Goal: Task Accomplishment & Management: Use online tool/utility

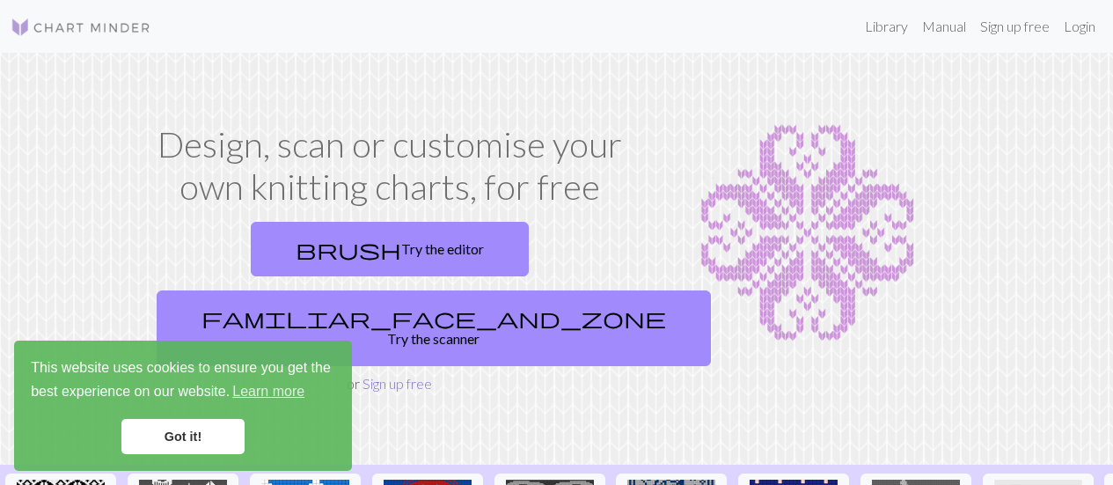
click at [397, 375] on link "Sign up free" at bounding box center [396, 383] width 69 height 17
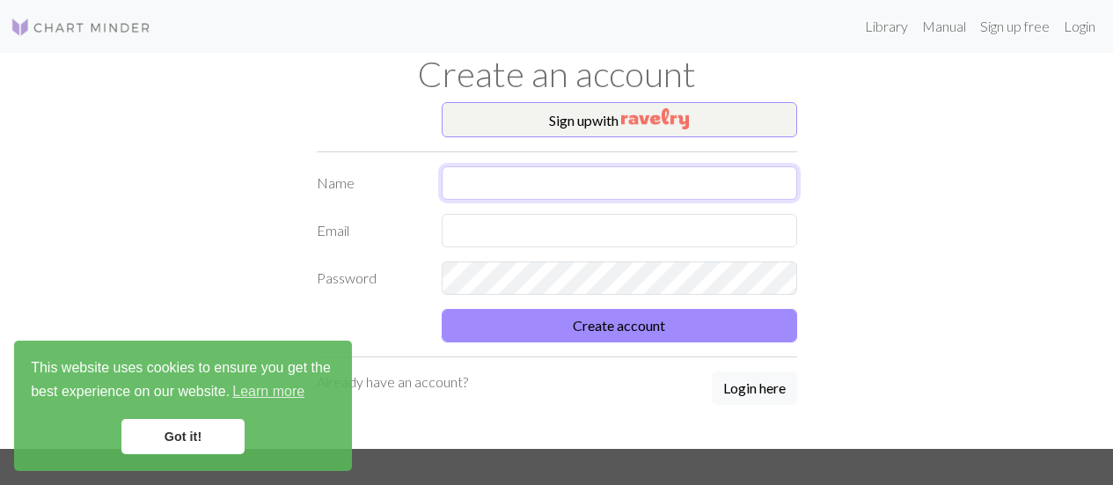
click at [495, 168] on input "text" at bounding box center [619, 182] width 355 height 33
type input "[PERSON_NAME]"
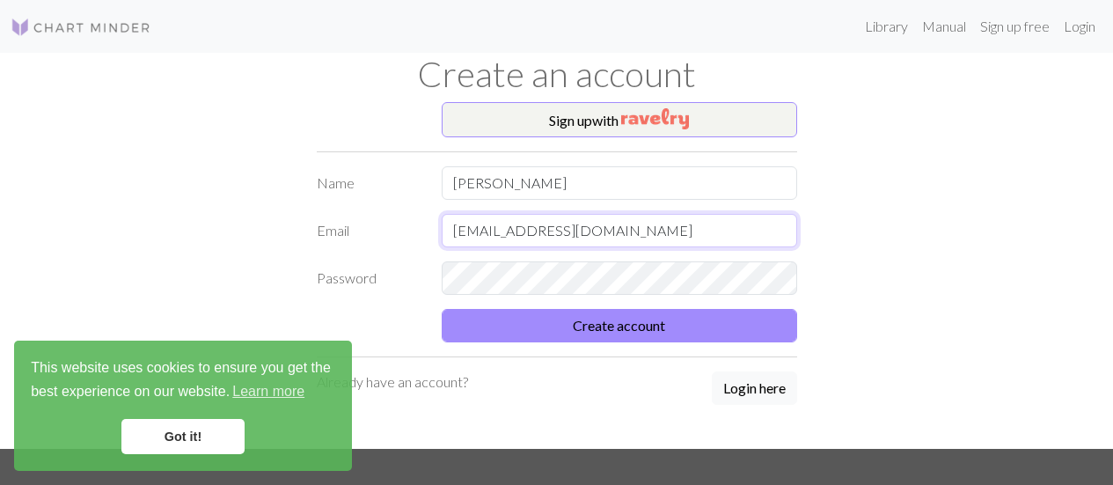
type input "[EMAIL_ADDRESS][DOMAIN_NAME]"
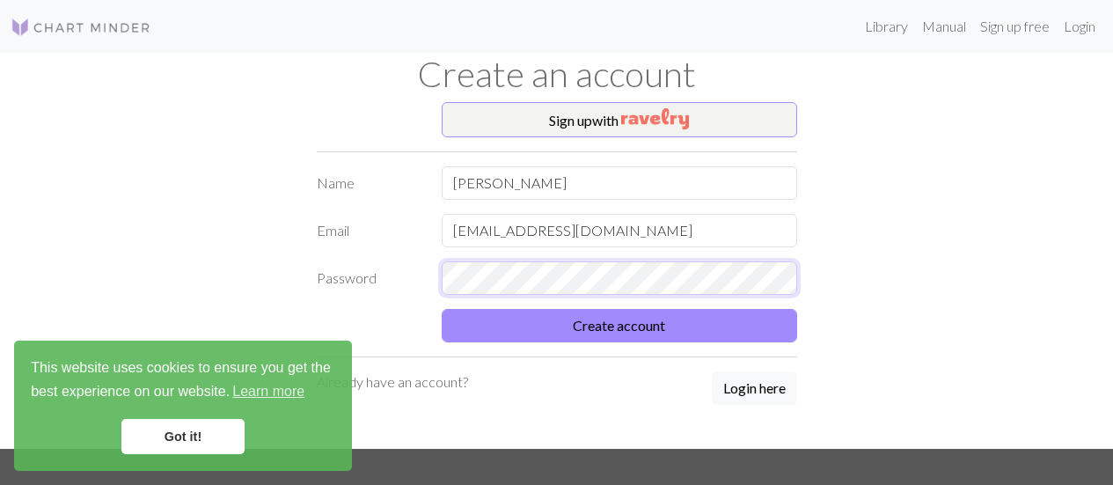
click at [442, 309] on button "Create account" at bounding box center [619, 325] width 355 height 33
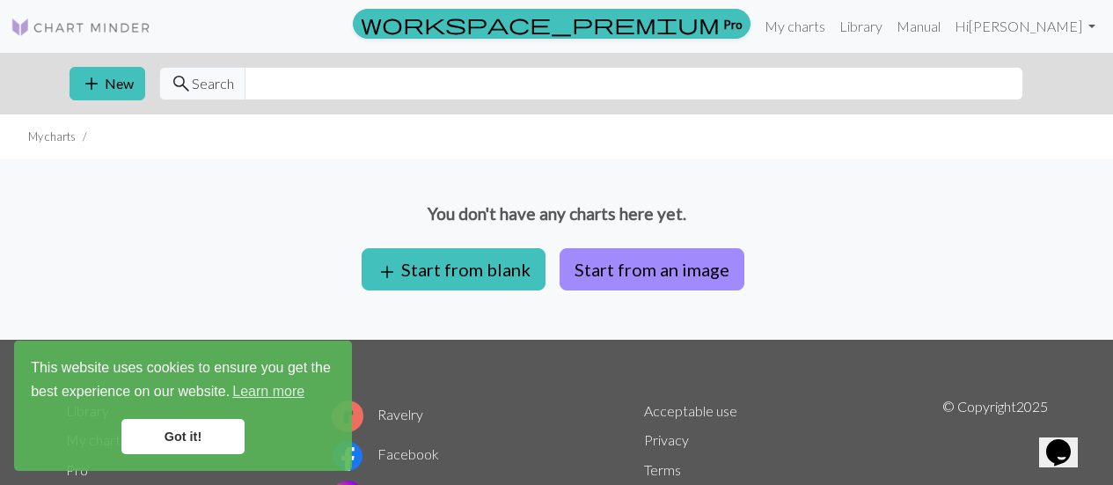
click at [167, 425] on link "Got it!" at bounding box center [182, 436] width 123 height 35
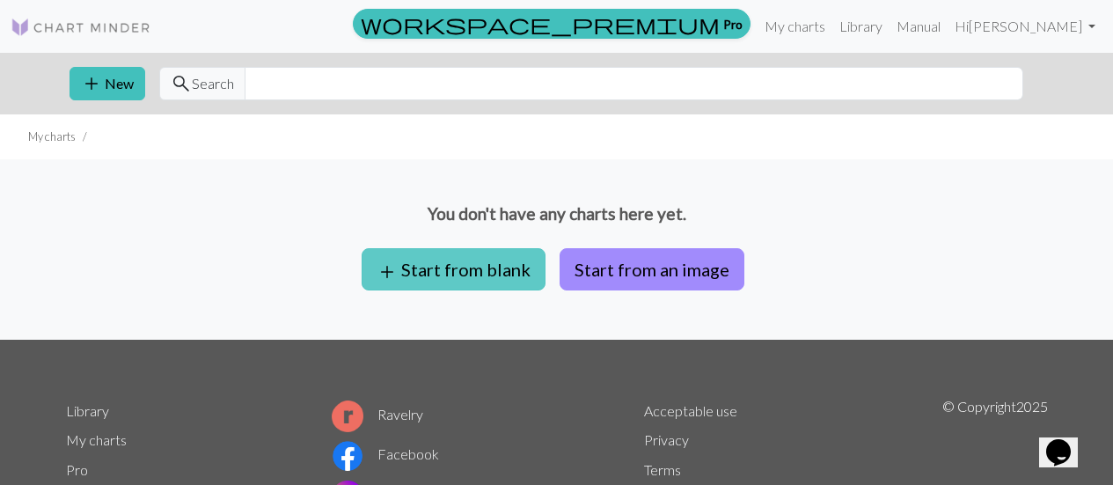
click at [487, 266] on button "add Start from blank" at bounding box center [453, 269] width 184 height 42
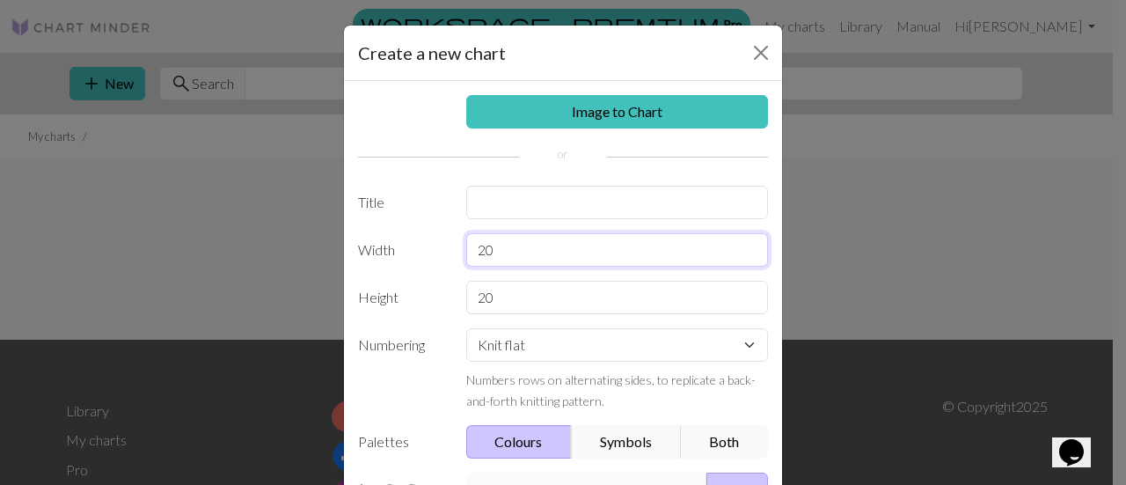
click at [529, 241] on input "20" at bounding box center [617, 249] width 303 height 33
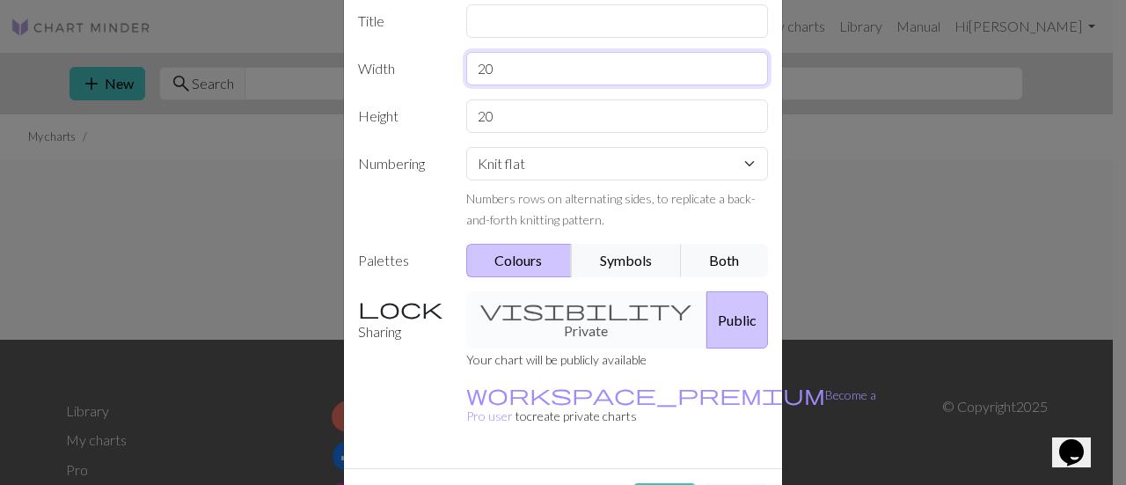
scroll to position [183, 0]
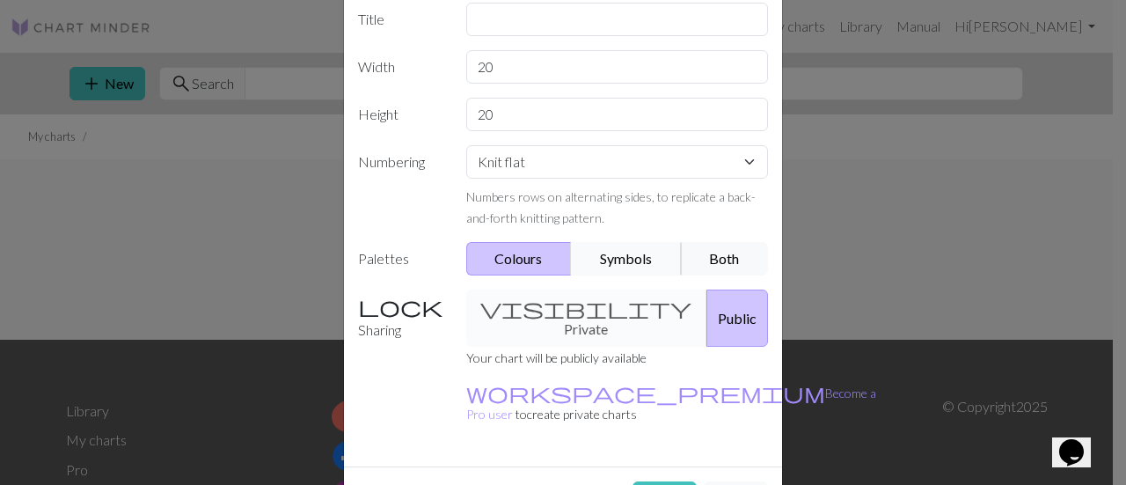
click at [624, 254] on button "Symbols" at bounding box center [626, 258] width 111 height 33
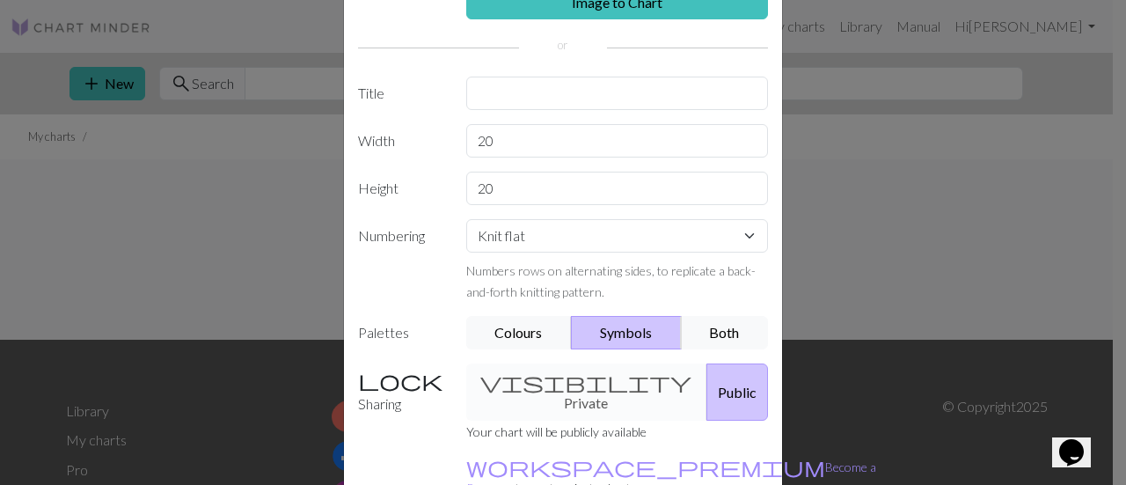
scroll to position [112, 0]
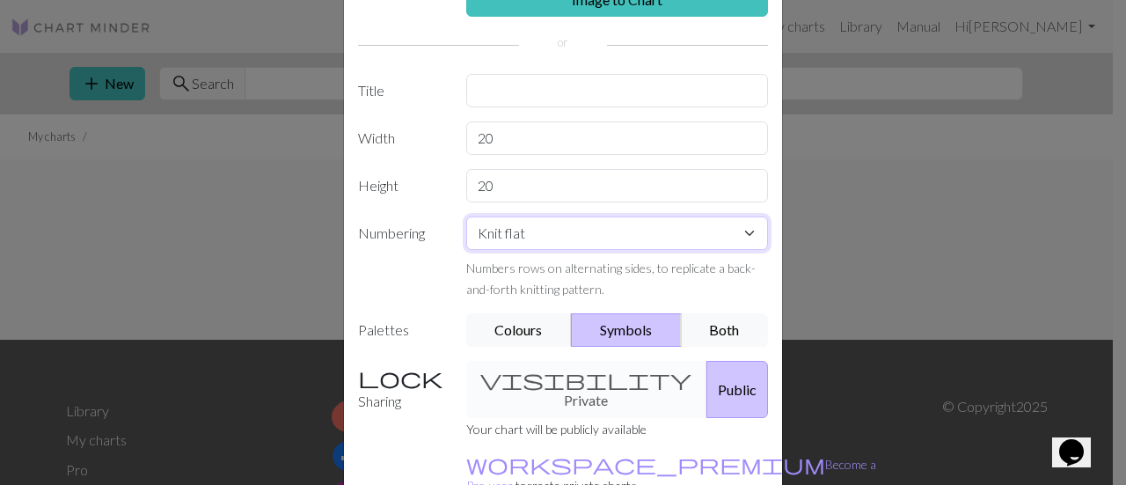
click at [634, 237] on select "Knit flat Knit in the round Lace knitting Cross stitch" at bounding box center [617, 232] width 303 height 33
click at [627, 137] on input "20" at bounding box center [617, 137] width 303 height 33
type input "2"
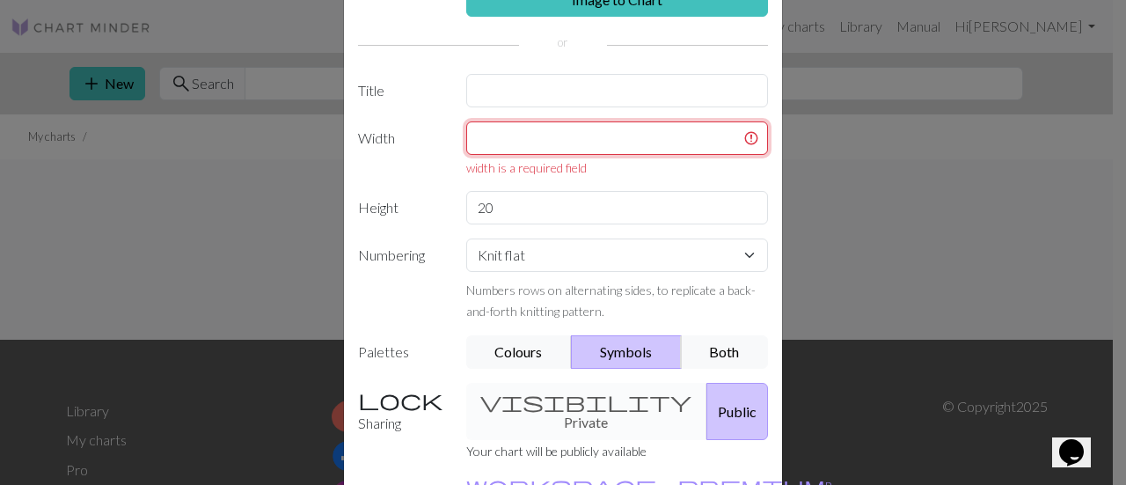
click at [690, 154] on input "text" at bounding box center [617, 137] width 303 height 33
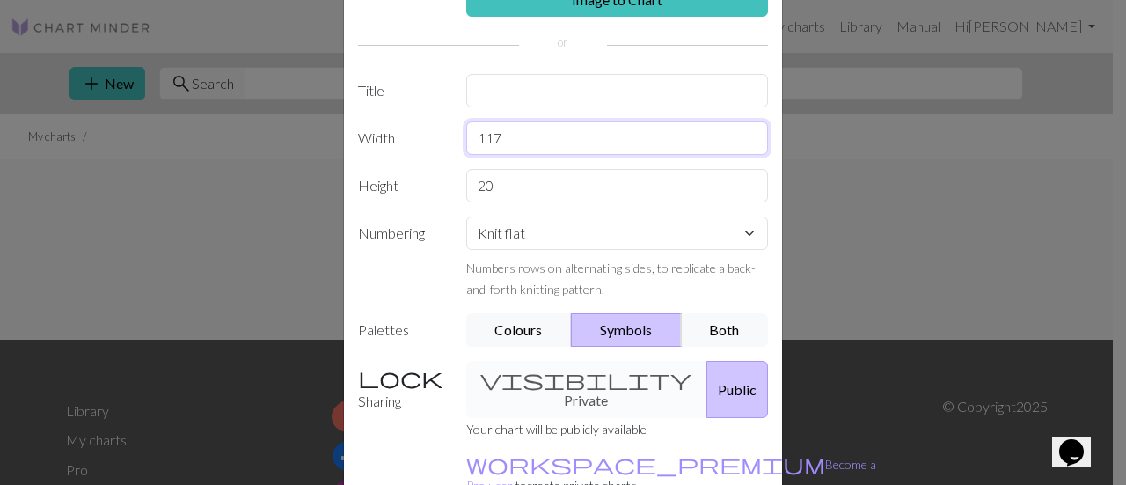
type input "117"
click at [677, 172] on input "20" at bounding box center [617, 185] width 303 height 33
type input "2"
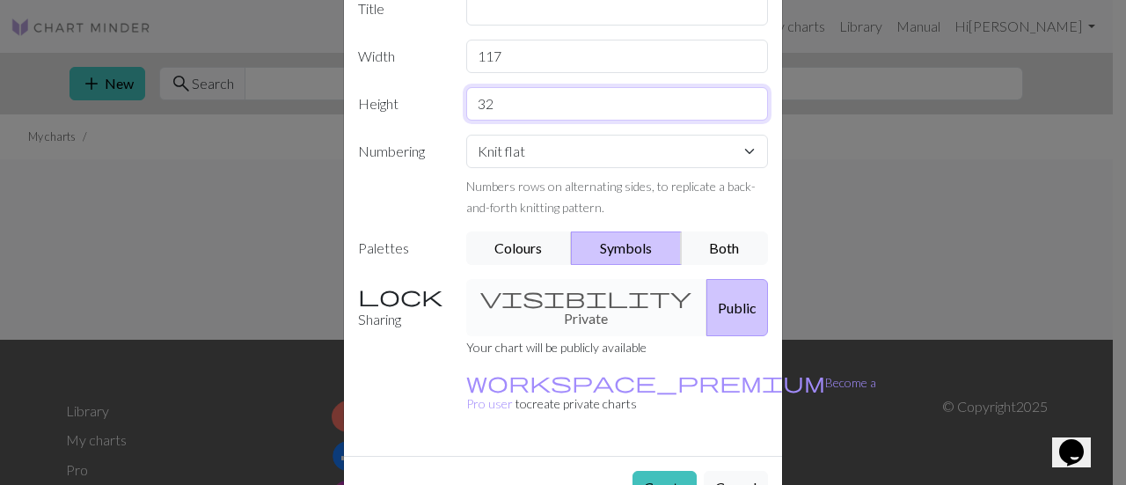
scroll to position [209, 0]
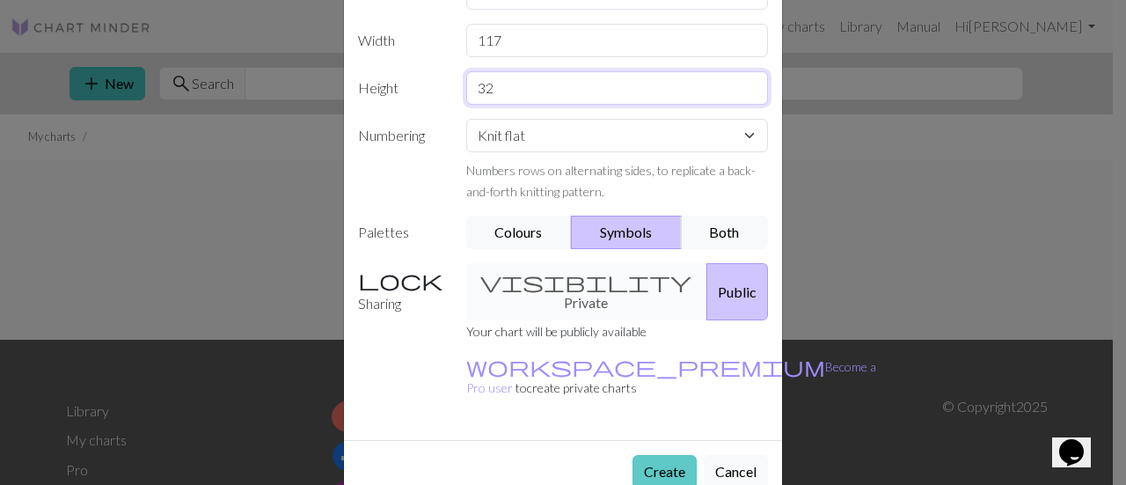
type input "32"
click at [652, 455] on button "Create" at bounding box center [664, 471] width 64 height 33
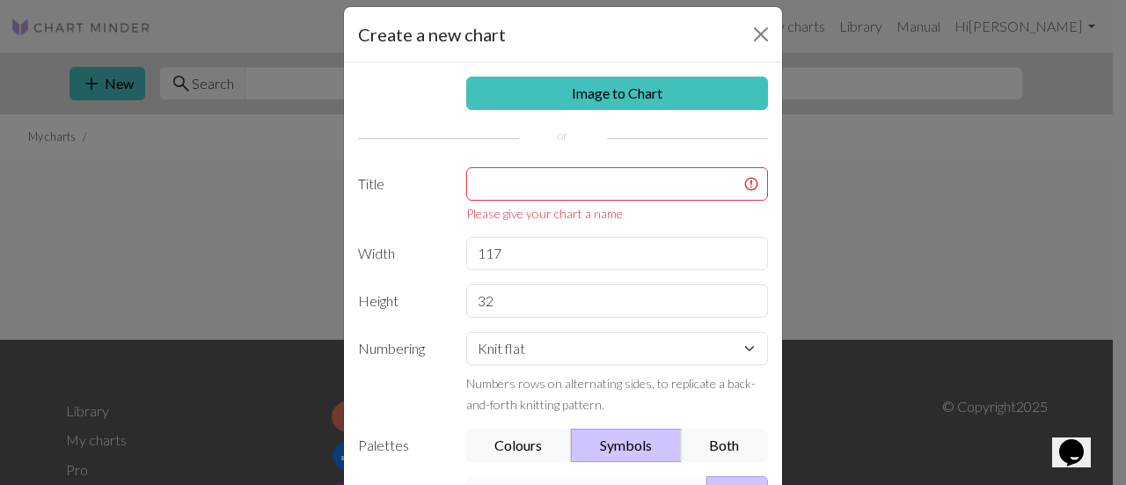
scroll to position [10, 0]
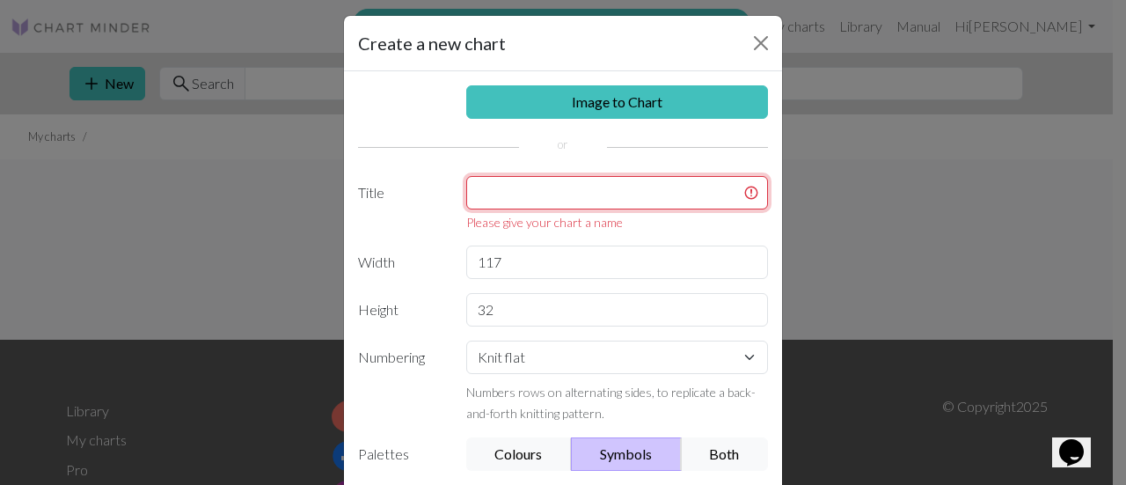
click at [671, 201] on input "text" at bounding box center [617, 192] width 303 height 33
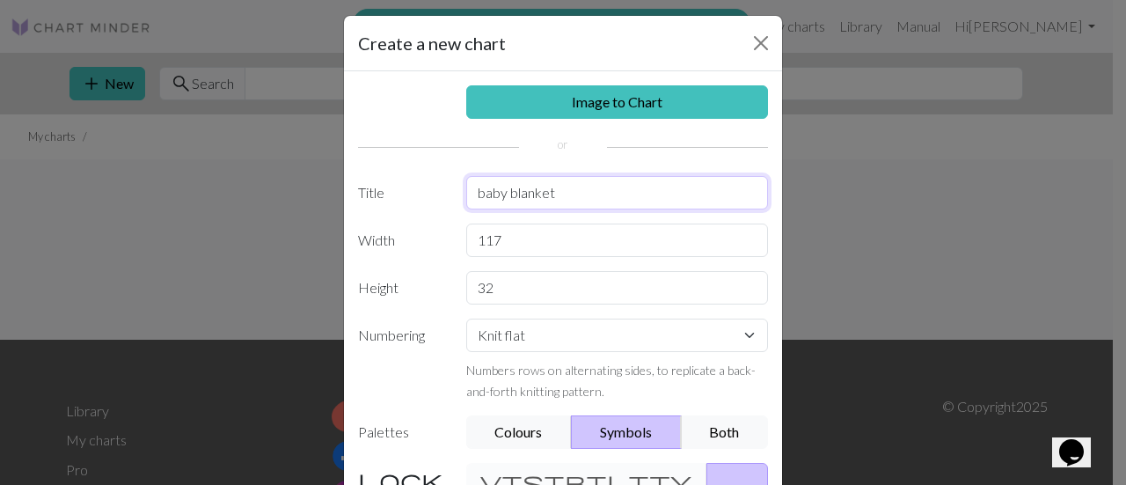
type input "baby blanket"
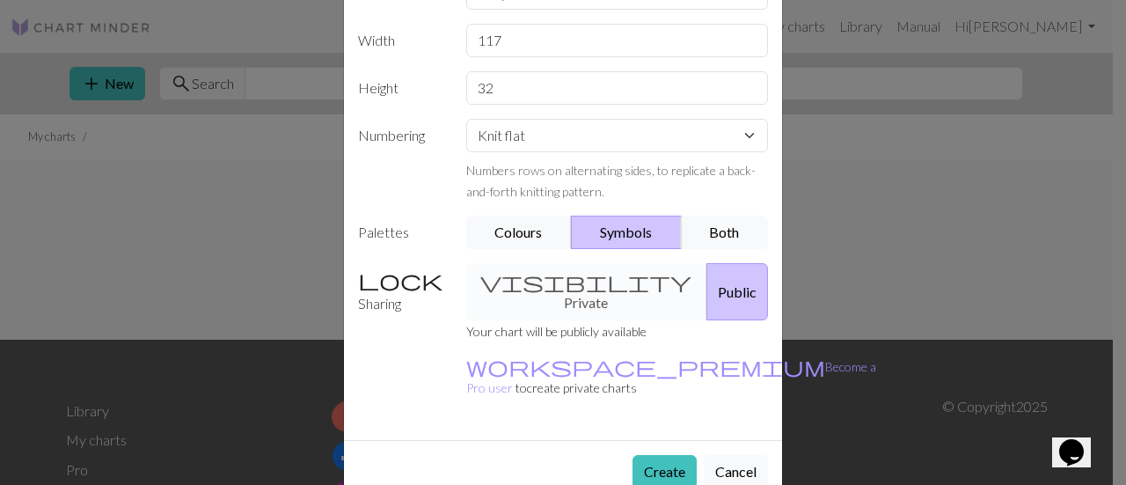
click at [669, 440] on div "Create Cancel" at bounding box center [563, 471] width 438 height 62
click at [664, 455] on button "Create" at bounding box center [664, 471] width 64 height 33
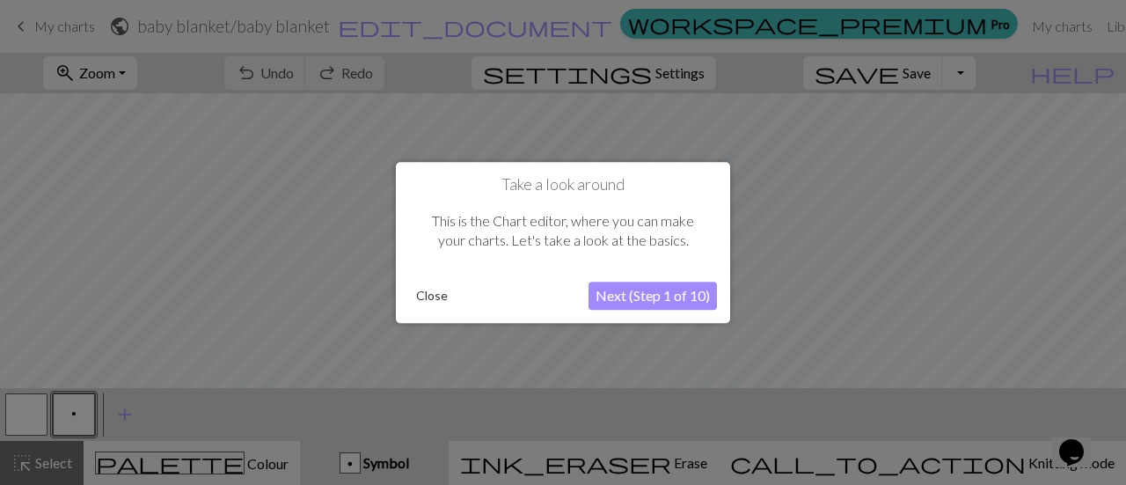
click at [674, 303] on button "Next (Step 1 of 10)" at bounding box center [652, 295] width 128 height 28
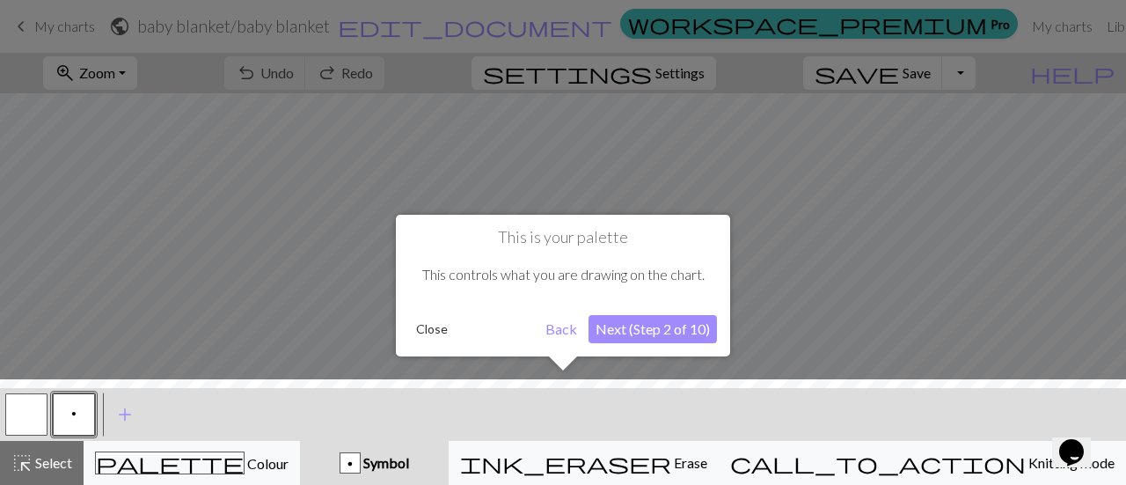
click at [602, 329] on button "Next (Step 2 of 10)" at bounding box center [652, 329] width 128 height 28
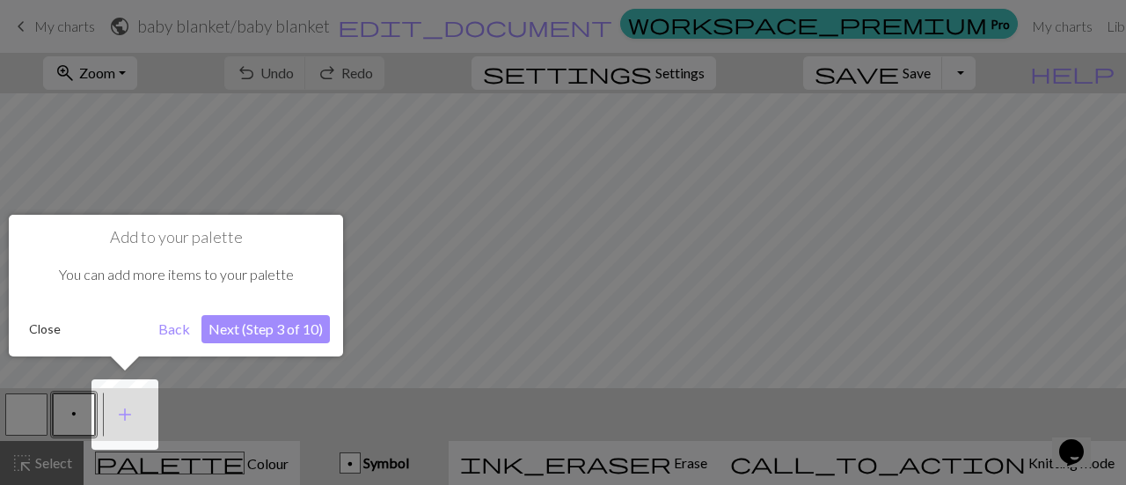
click at [249, 330] on button "Next (Step 3 of 10)" at bounding box center [265, 329] width 128 height 28
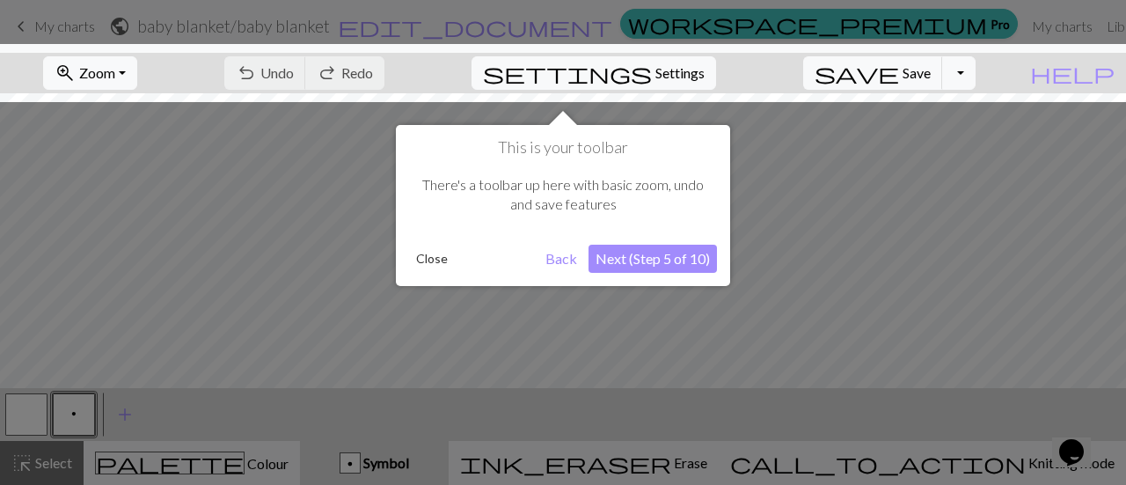
click at [651, 268] on button "Next (Step 5 of 10)" at bounding box center [652, 259] width 128 height 28
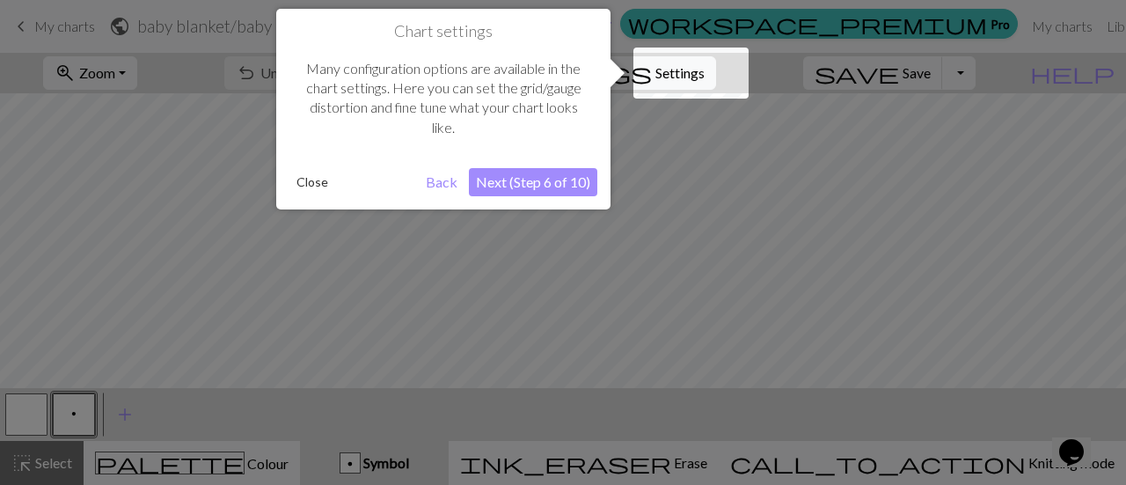
click at [576, 178] on button "Next (Step 6 of 10)" at bounding box center [533, 182] width 128 height 28
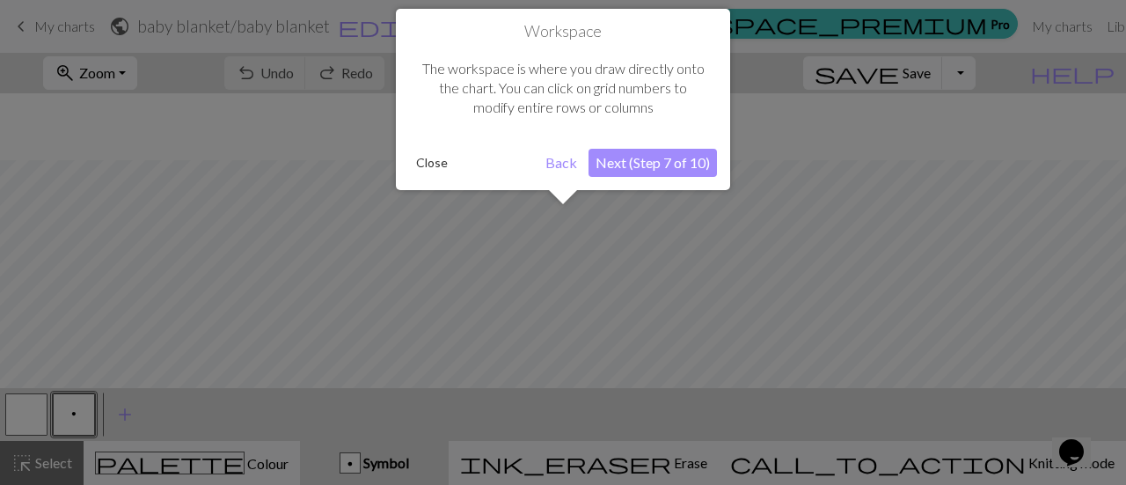
scroll to position [67, 0]
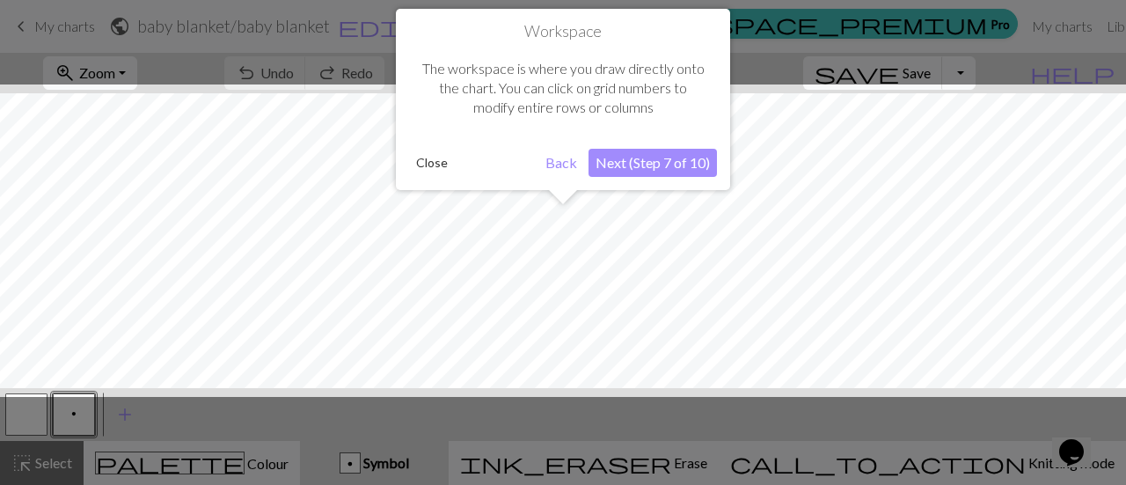
click at [420, 172] on button "Close" at bounding box center [432, 163] width 46 height 26
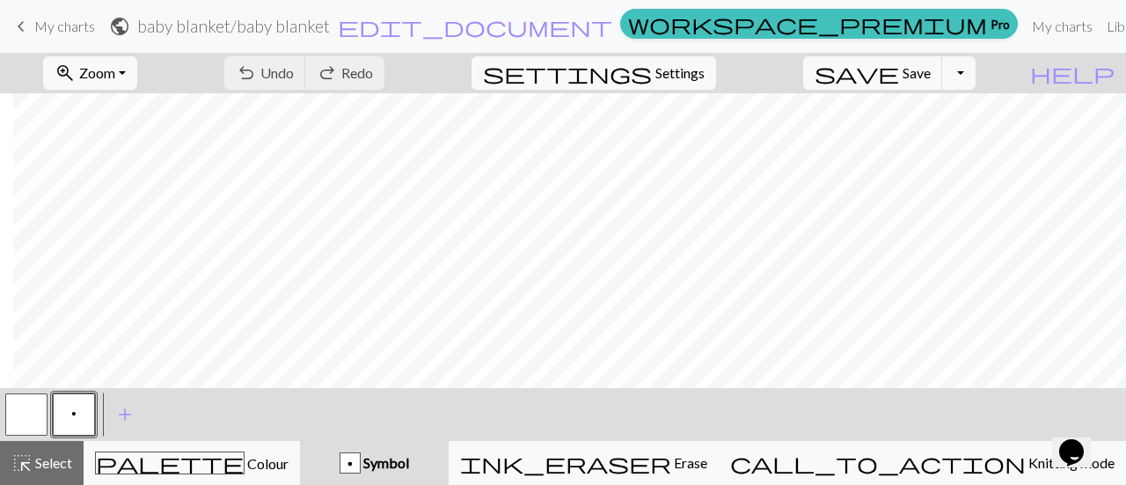
scroll to position [96, 1722]
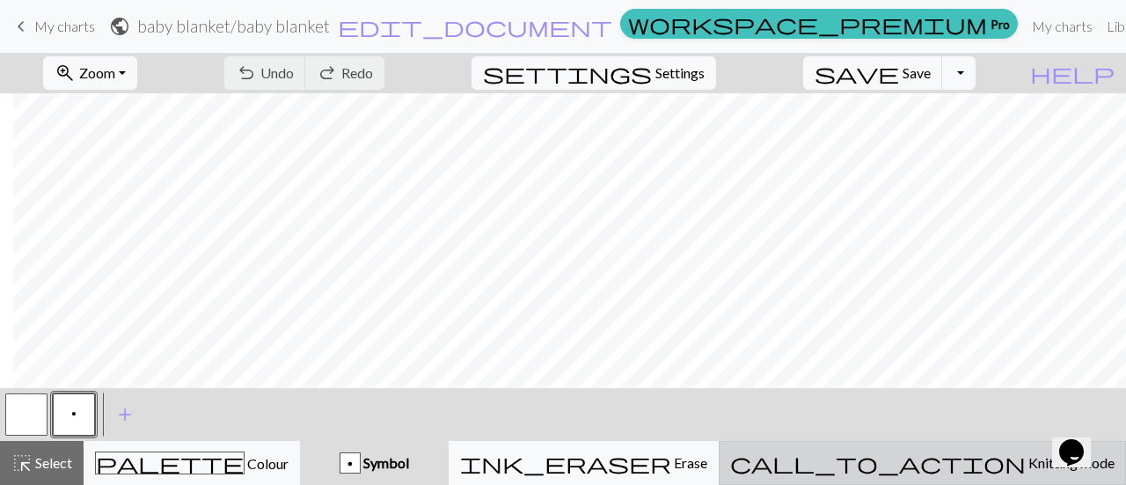
click at [1008, 451] on button "call_to_action Knitting mode Knitting mode" at bounding box center [922, 463] width 407 height 44
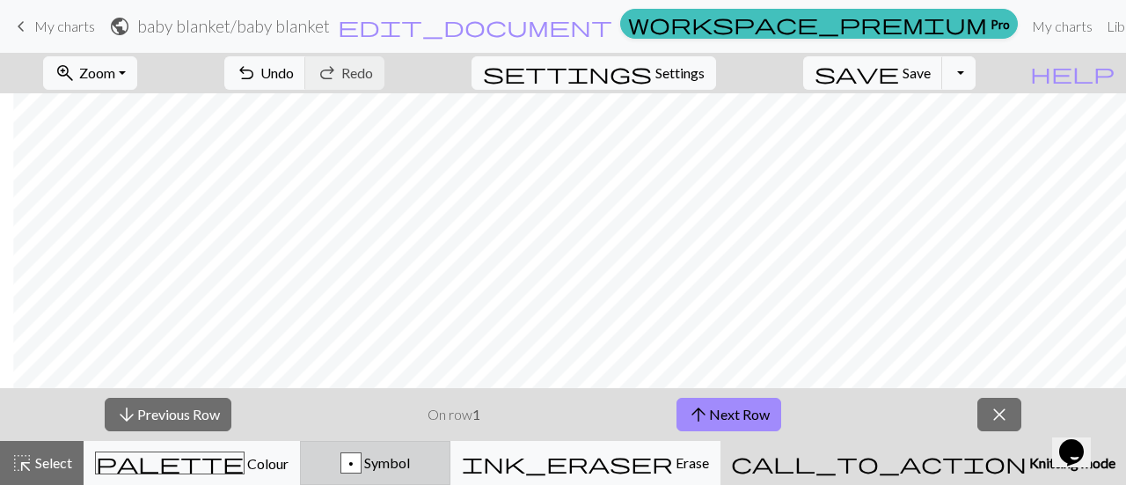
click at [439, 468] on div "p Symbol" at bounding box center [375, 462] width 128 height 21
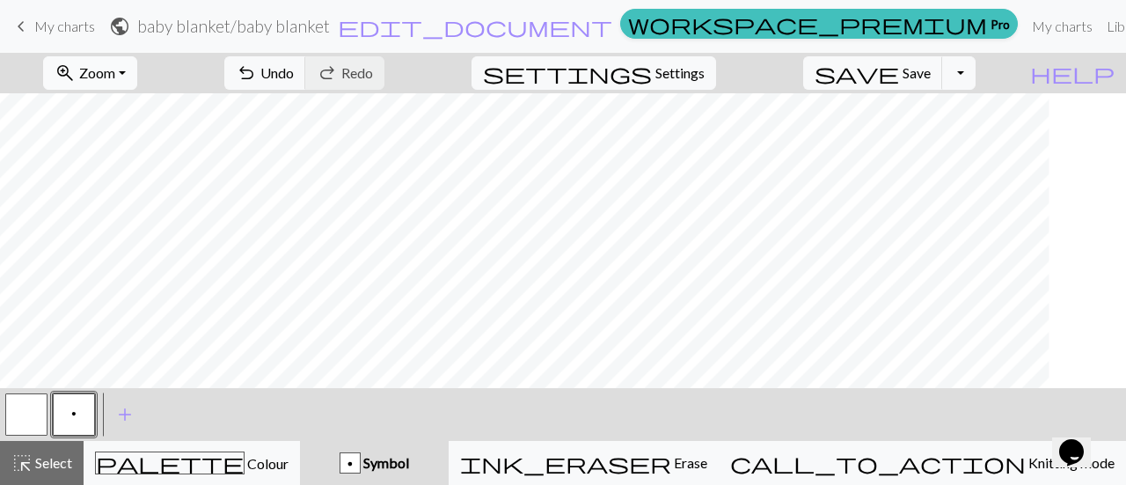
scroll to position [0, 0]
